Goal: Task Accomplishment & Management: Use online tool/utility

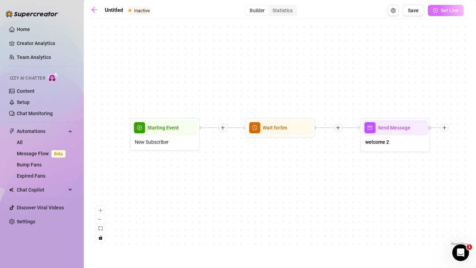
click at [448, 15] on button "Set Live" at bounding box center [446, 10] width 36 height 11
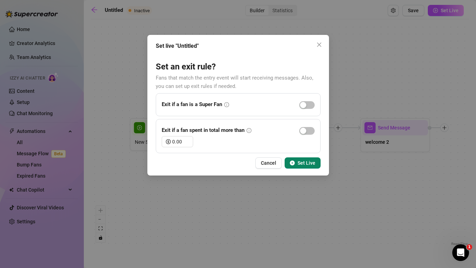
click at [308, 161] on span "Set Live" at bounding box center [307, 163] width 18 height 6
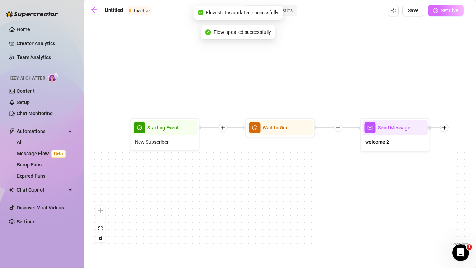
click at [448, 12] on span "Set Live" at bounding box center [450, 11] width 18 height 6
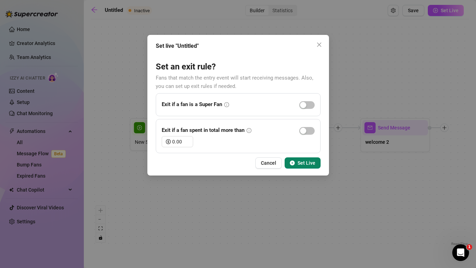
click at [315, 162] on button "Set Live" at bounding box center [303, 163] width 36 height 11
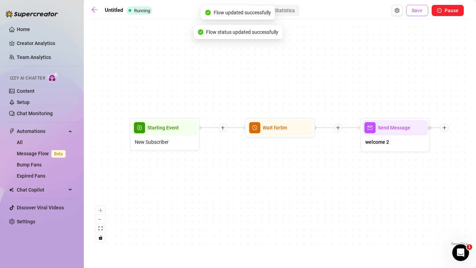
click at [415, 11] on span "Save" at bounding box center [417, 11] width 11 height 6
